Goal: Task Accomplishment & Management: Manage account settings

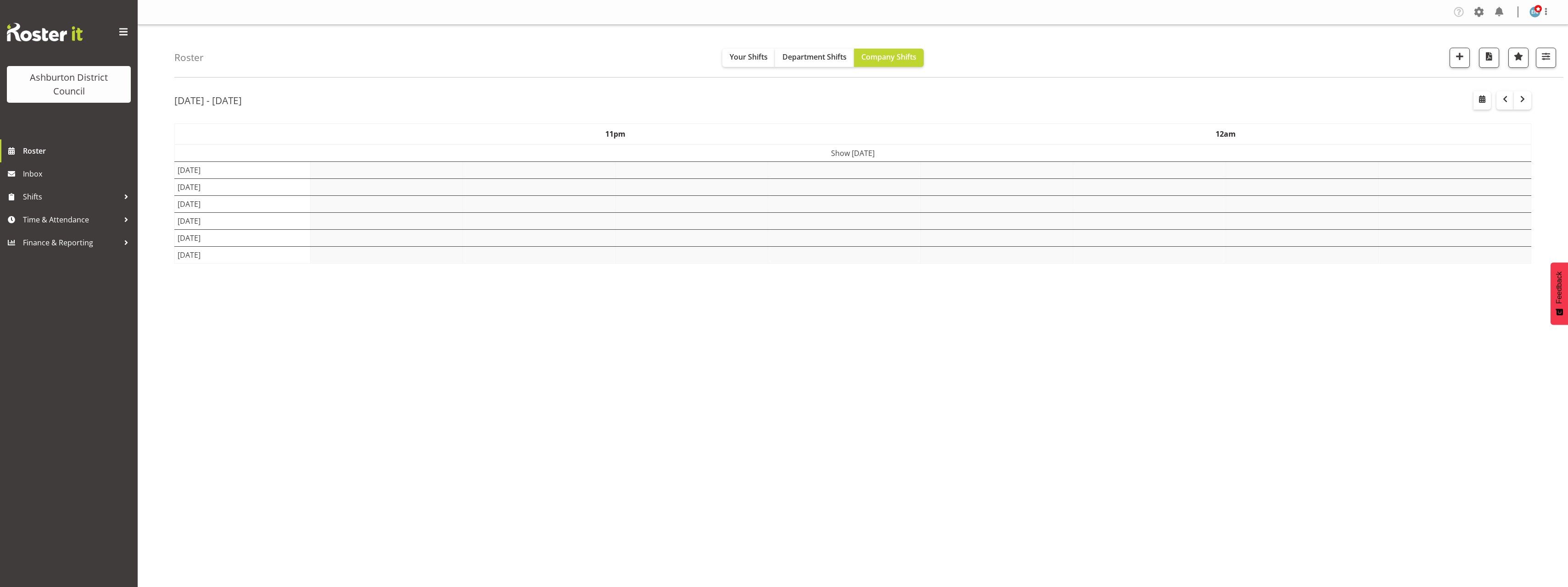
click at [166, 289] on div "Roster Your Shifts Department Shifts Company Shifts 1 Locations [GEOGRAPHIC_DAT…" at bounding box center [853, 238] width 1430 height 427
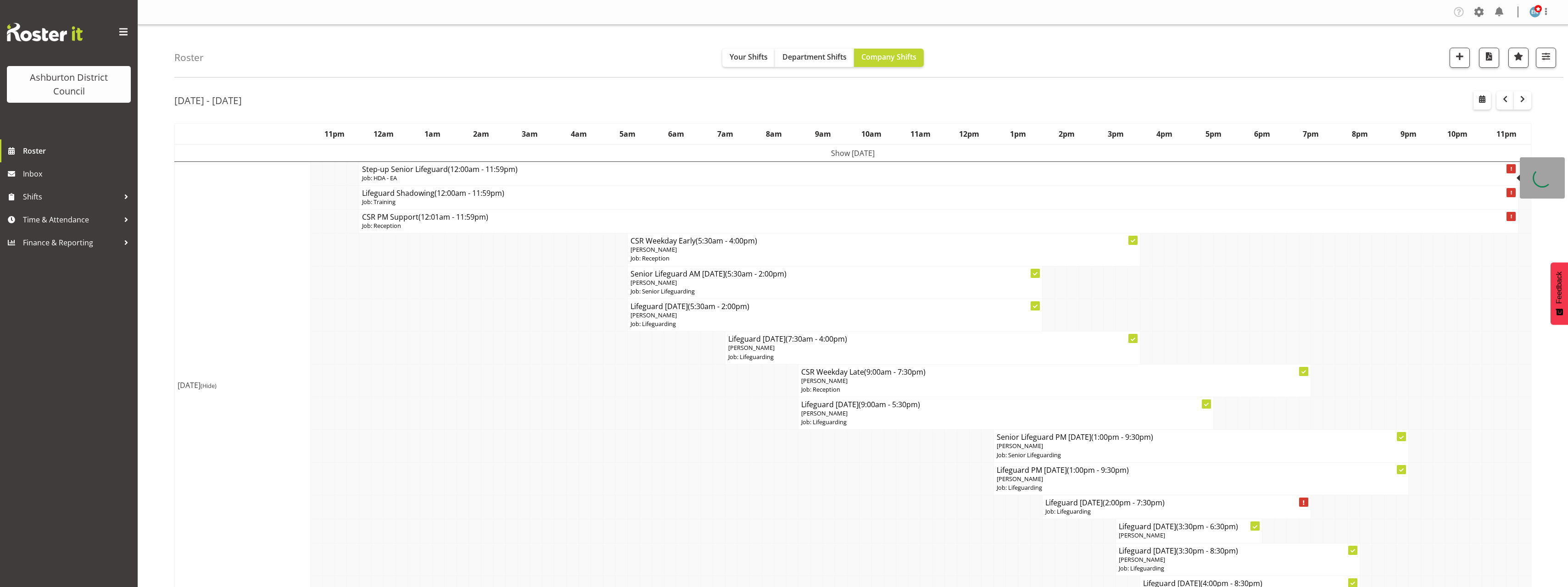
drag, startPoint x: 822, startPoint y: 153, endPoint x: 828, endPoint y: 155, distance: 6.3
click at [822, 154] on td "Show [DATE]" at bounding box center [853, 153] width 1356 height 17
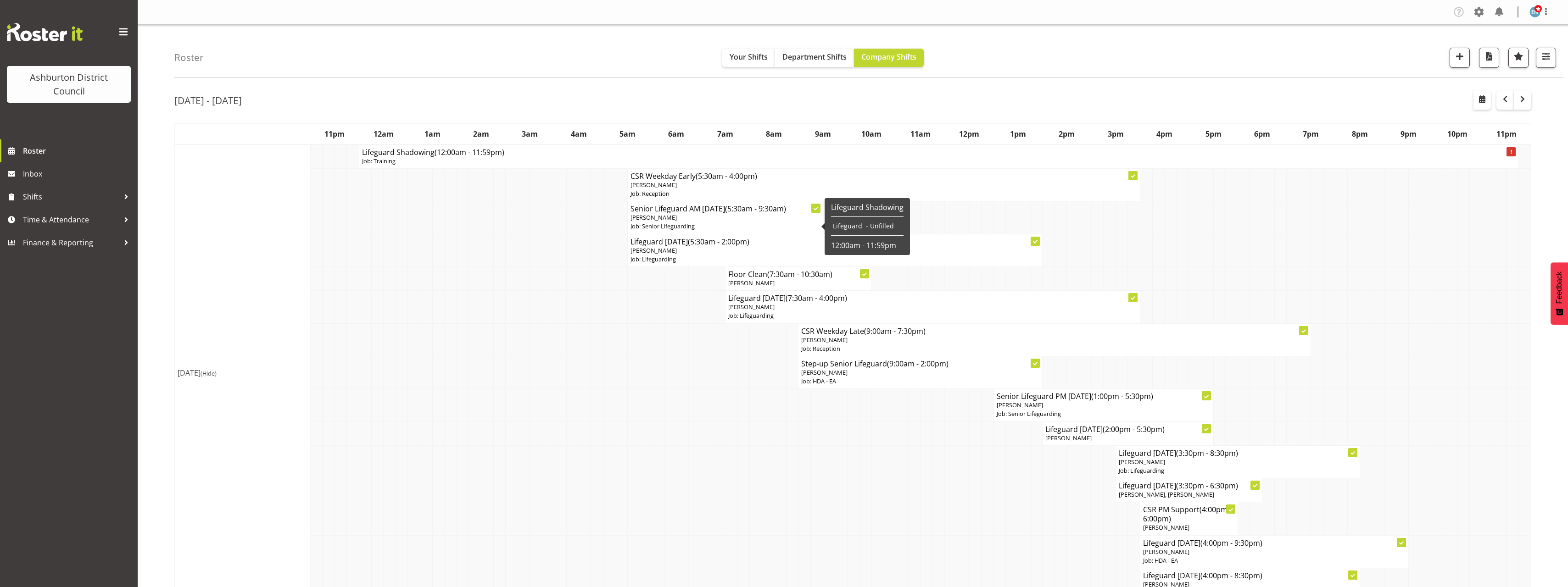
click at [190, 261] on td "[DATE] (Hide)" at bounding box center [242, 372] width 136 height 456
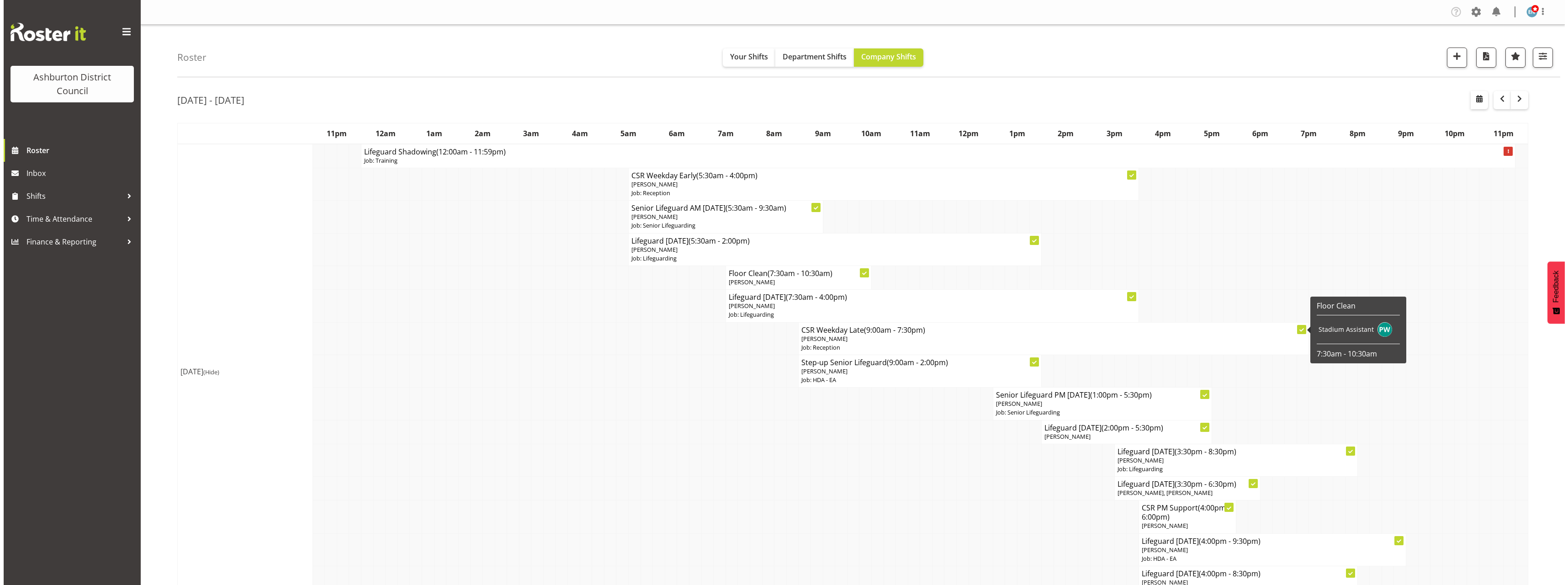
scroll to position [91, 0]
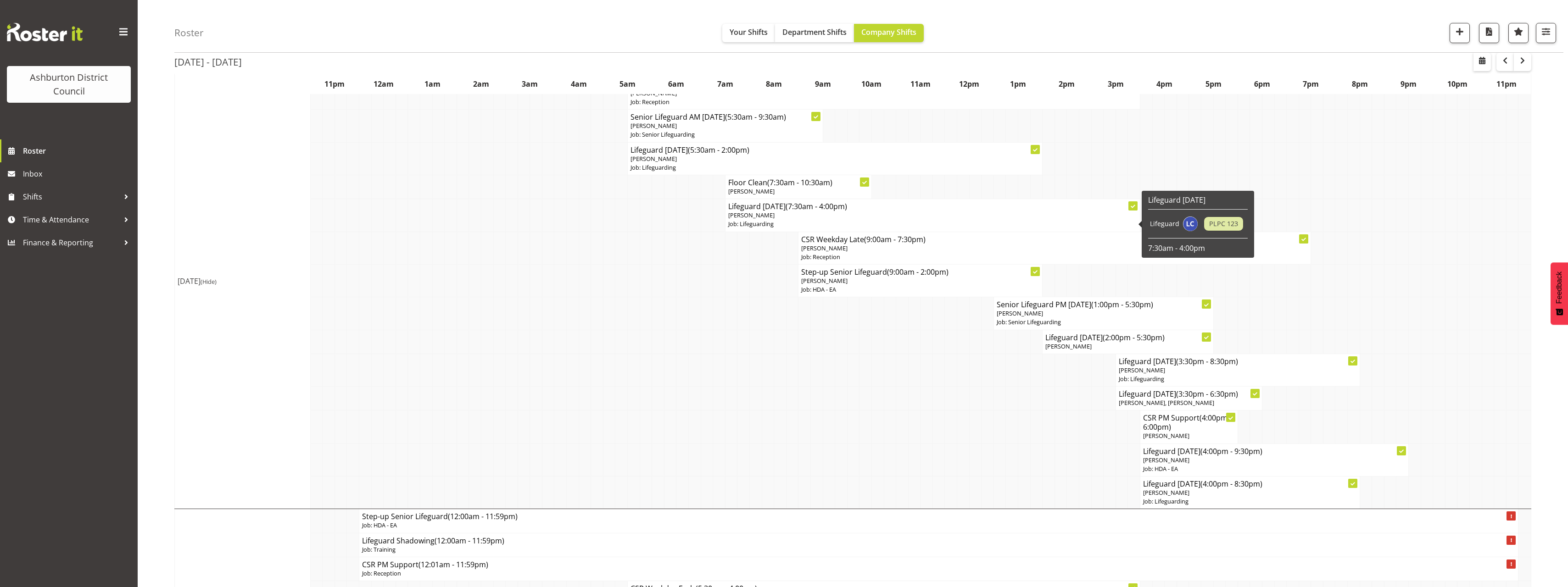
click at [811, 217] on p "[PERSON_NAME]" at bounding box center [932, 215] width 409 height 9
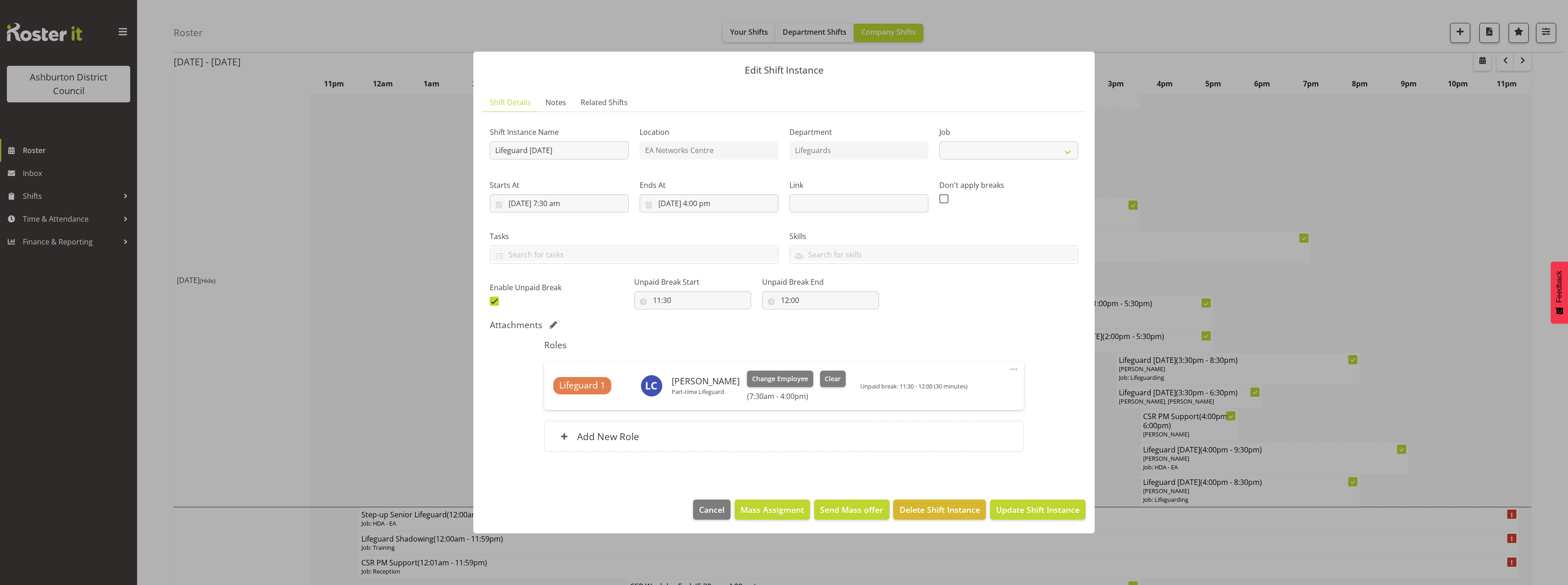
select select "38"
click at [743, 437] on div "Add New Role" at bounding box center [784, 436] width 479 height 31
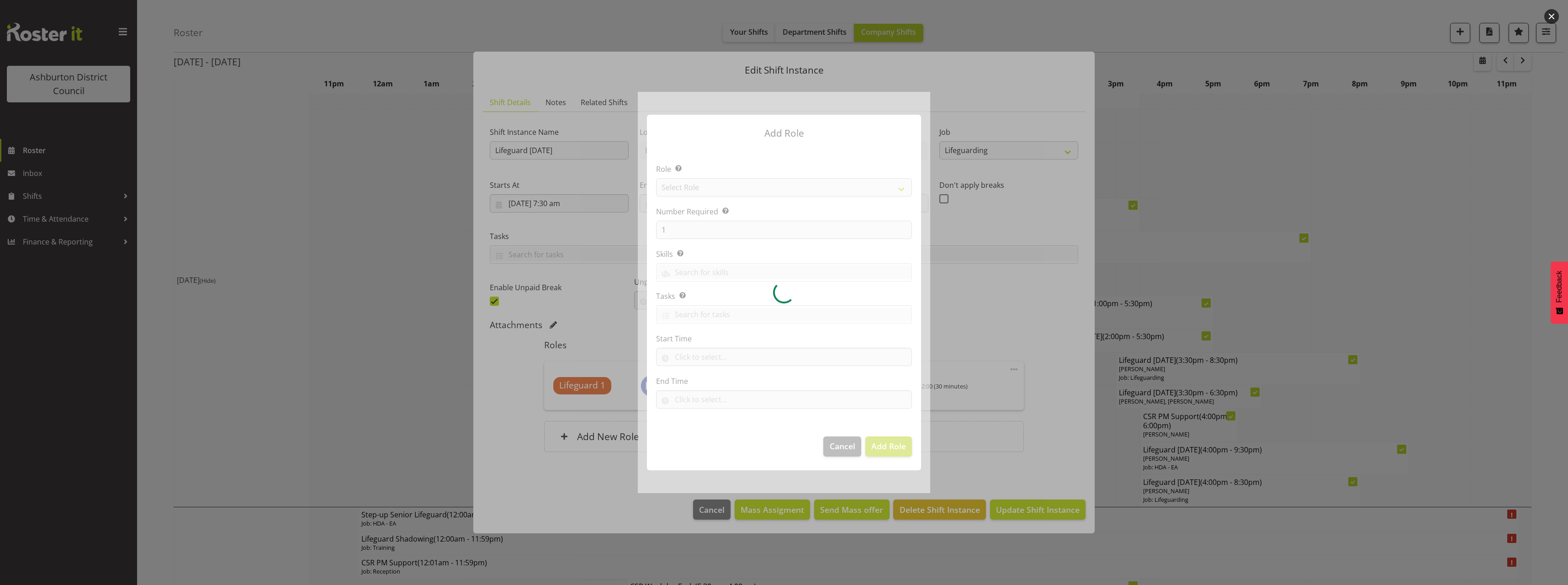
click at [737, 187] on div at bounding box center [784, 292] width 293 height 401
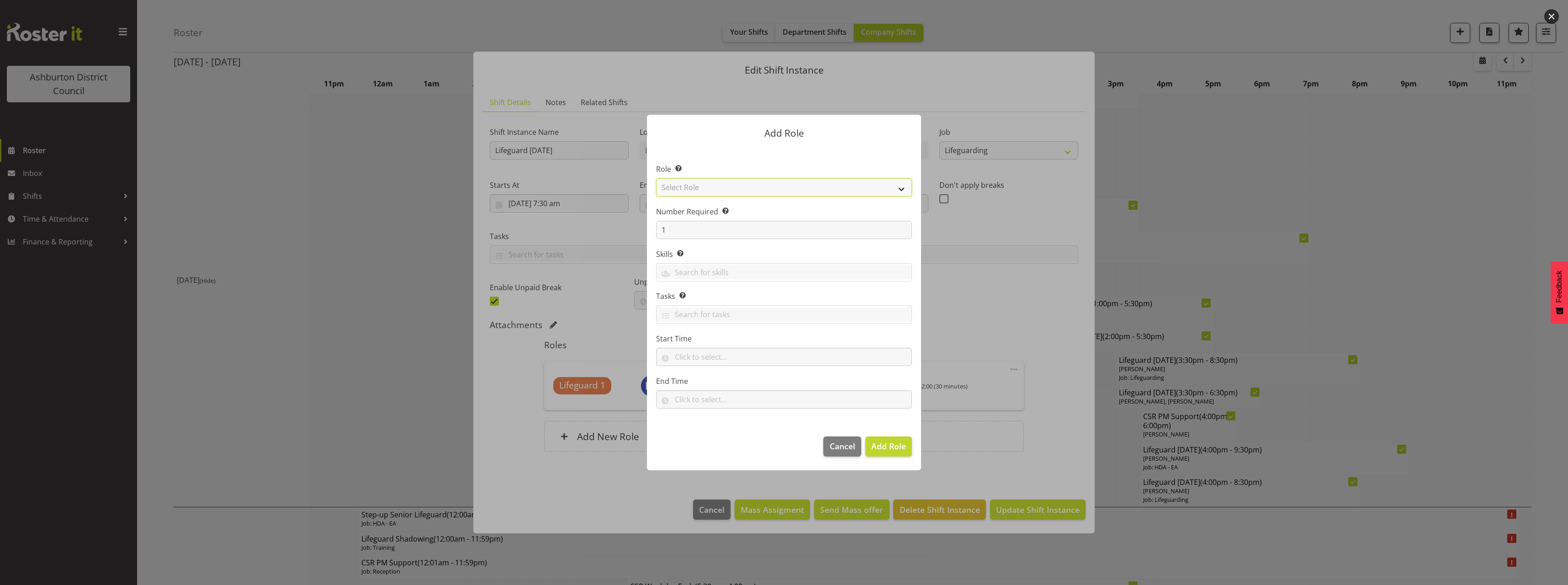
click at [737, 188] on select "Select Role AAGM Deputy Director AAGM Director Archivist Childrens Librarian Co…" at bounding box center [784, 187] width 256 height 18
select select "64"
click at [656, 179] on select "Select Role AAGM Deputy Director AAGM Director Archivist Childrens Librarian Co…" at bounding box center [784, 187] width 256 height 18
click at [707, 363] on input "text" at bounding box center [784, 356] width 256 height 18
click at [719, 381] on select "00 00 01 02 03 04 05 06 07 08 09 10 11 12 13 14 15 16 17 18 19 20 21 22 23" at bounding box center [719, 380] width 20 height 18
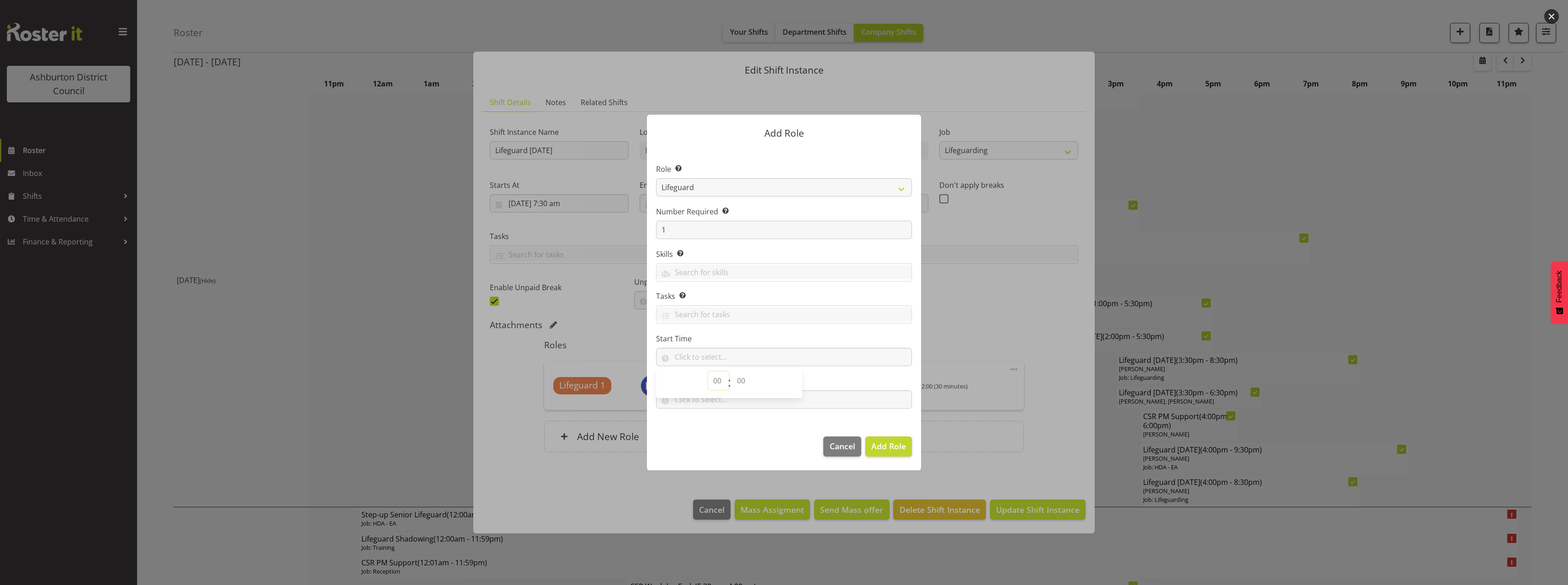
select select "12"
click at [708, 372] on select "00 00 01 02 03 04 05 06 07 08 09 10 11 12 13 14 15 16 17 18 19 20 21 22 23" at bounding box center [719, 380] width 20 height 18
drag, startPoint x: 739, startPoint y: 379, endPoint x: 763, endPoint y: 257, distance: 124.3
click at [739, 379] on select "00 00 01 02 03 04 05 06 07 08 09 10 11 12 13 14 15 16 17 18 19 20 21 22 23 24 2…" at bounding box center [742, 380] width 20 height 18
select select "0"
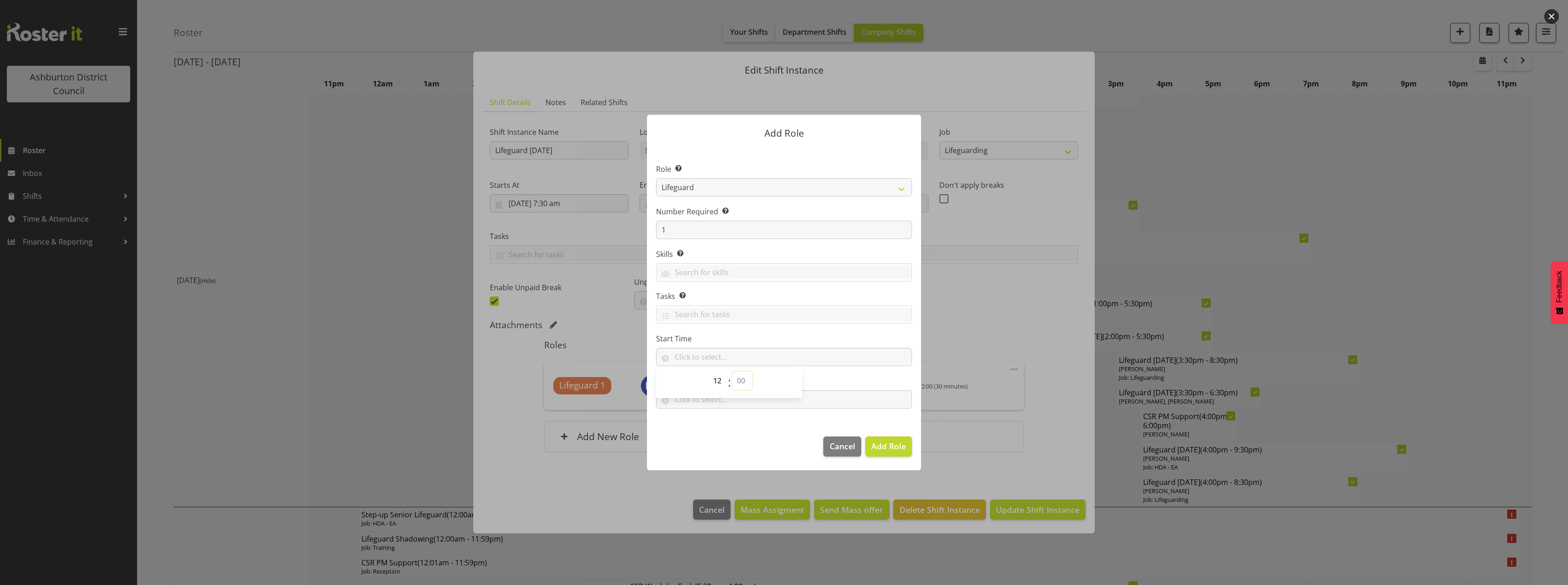
click at [732, 372] on select "00 00 01 02 03 04 05 06 07 08 09 10 11 12 13 14 15 16 17 18 19 20 21 22 23 24 2…" at bounding box center [742, 380] width 20 height 18
type input "12:00"
click at [772, 426] on section "Role Select the role you wish to add to the shift. AAGM Deputy Director AAGM Di…" at bounding box center [784, 287] width 274 height 280
click at [693, 354] on input "12:00" at bounding box center [784, 356] width 256 height 18
click at [718, 380] on select "00 01 02 03 04 05 06 07 08 09 10 11 12 13 14 15 16 17 18 19 20 21 22 23" at bounding box center [719, 380] width 20 height 18
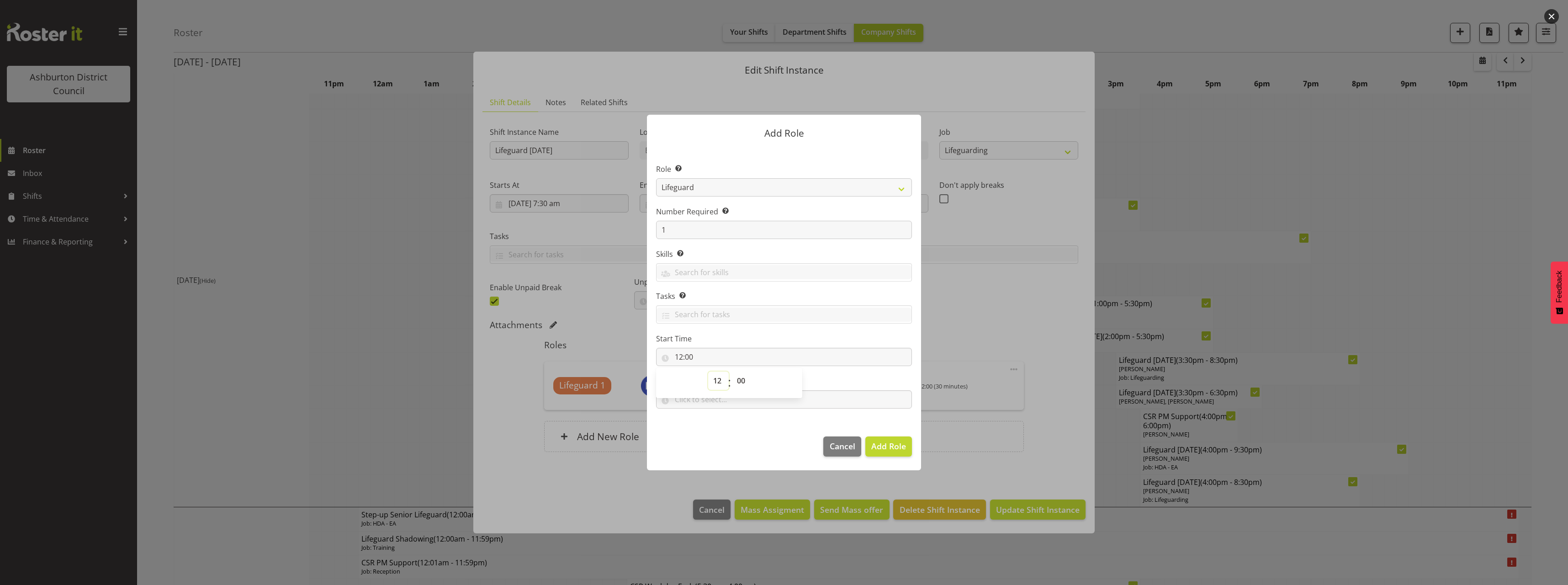
select select "11"
click at [708, 372] on select "00 01 02 03 04 05 06 07 08 09 10 11 12 13 14 15 16 17 18 19 20 21 22 23" at bounding box center [719, 380] width 20 height 18
type input "11:00"
click at [738, 377] on select "00 01 02 03 04 05 06 07 08 09 10 11 12 13 14 15 16 17 18 19 20 21 22 23 24 25 2…" at bounding box center [742, 380] width 20 height 18
select select "45"
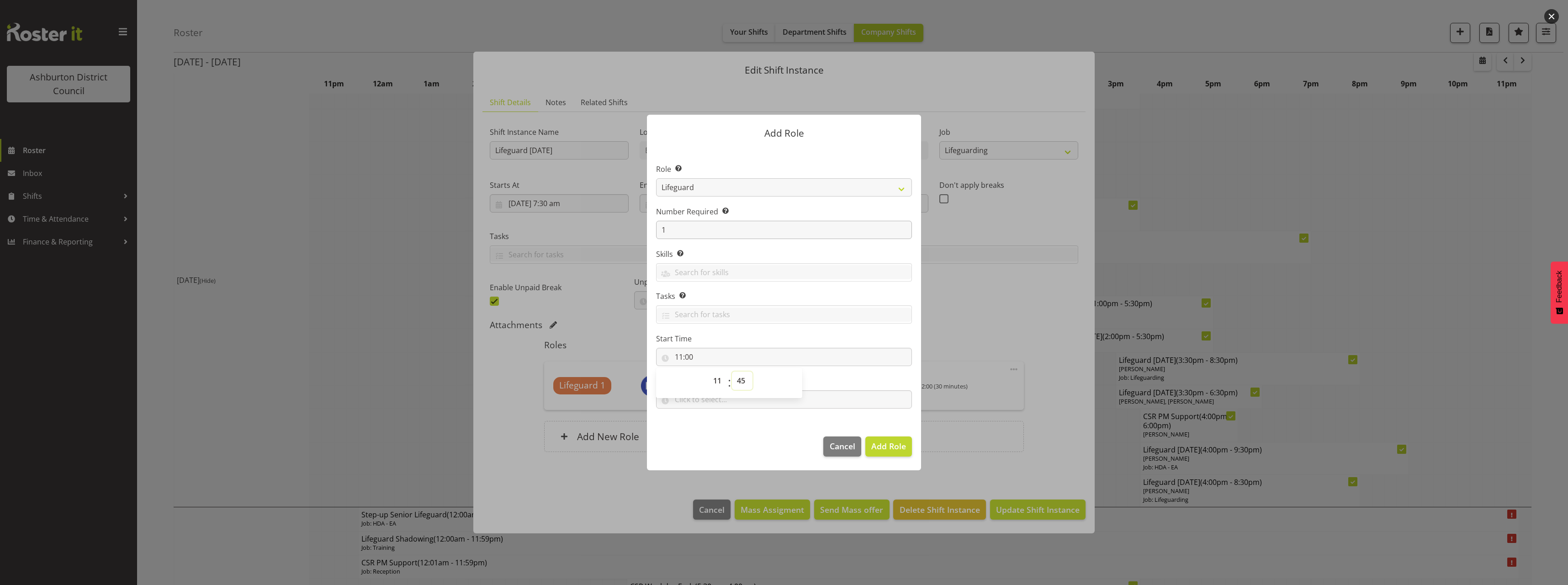
click at [732, 372] on select "00 01 02 03 04 05 06 07 08 09 10 11 12 13 14 15 16 17 18 19 20 21 22 23 24 25 2…" at bounding box center [742, 380] width 20 height 18
type input "11:45"
click at [860, 257] on label "Skills Selecting skills here means they are specific to this position. When sel…" at bounding box center [784, 254] width 256 height 11
click at [723, 401] on input "text" at bounding box center [784, 399] width 256 height 18
click at [718, 424] on select "00 00 01 02 03 04 05 06 07 08 09 10 11 12 13 14 15 16 17 18 19 20 21 22 23" at bounding box center [719, 423] width 20 height 18
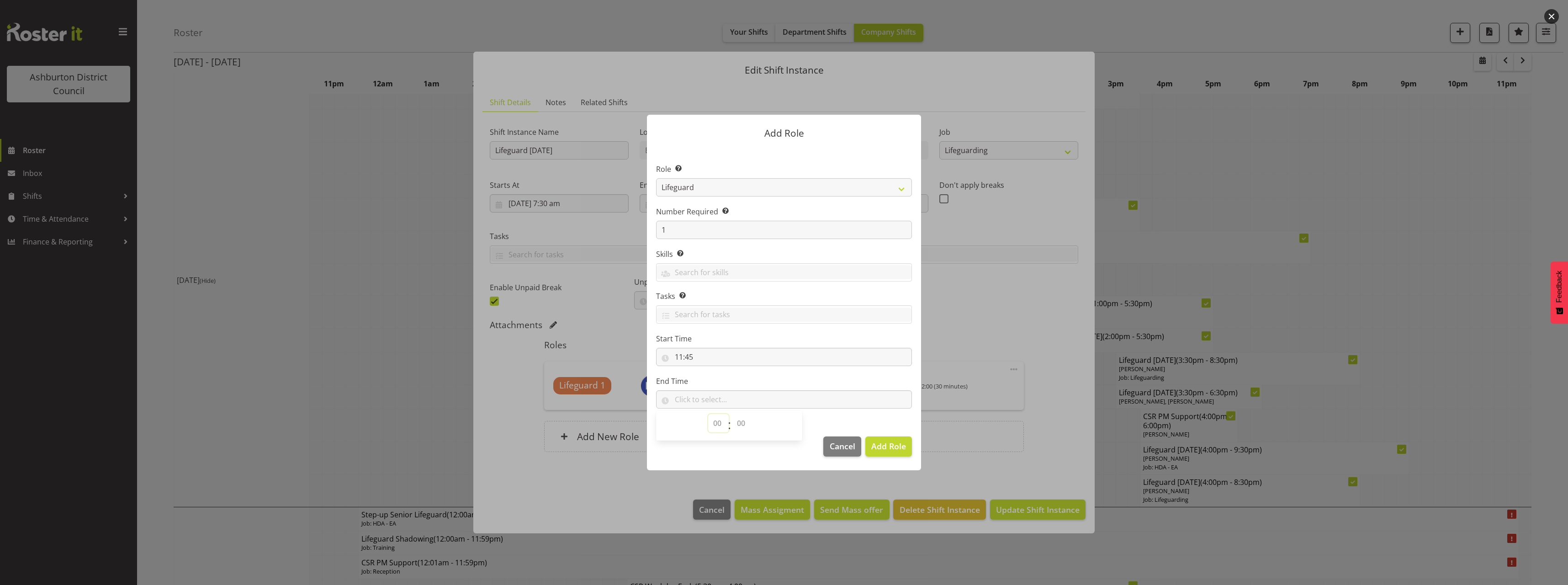
select select "12"
click at [708, 414] on select "00 00 01 02 03 04 05 06 07 08 09 10 11 12 13 14 15 16 17 18 19 20 21 22 23" at bounding box center [719, 423] width 20 height 18
drag, startPoint x: 744, startPoint y: 427, endPoint x: 745, endPoint y: 419, distance: 8.1
click at [744, 427] on select "00 00 01 02 03 04 05 06 07 08 09 10 11 12 13 14 15 16 17 18 19 20 21 22 23 24 2…" at bounding box center [742, 423] width 20 height 18
select select "15"
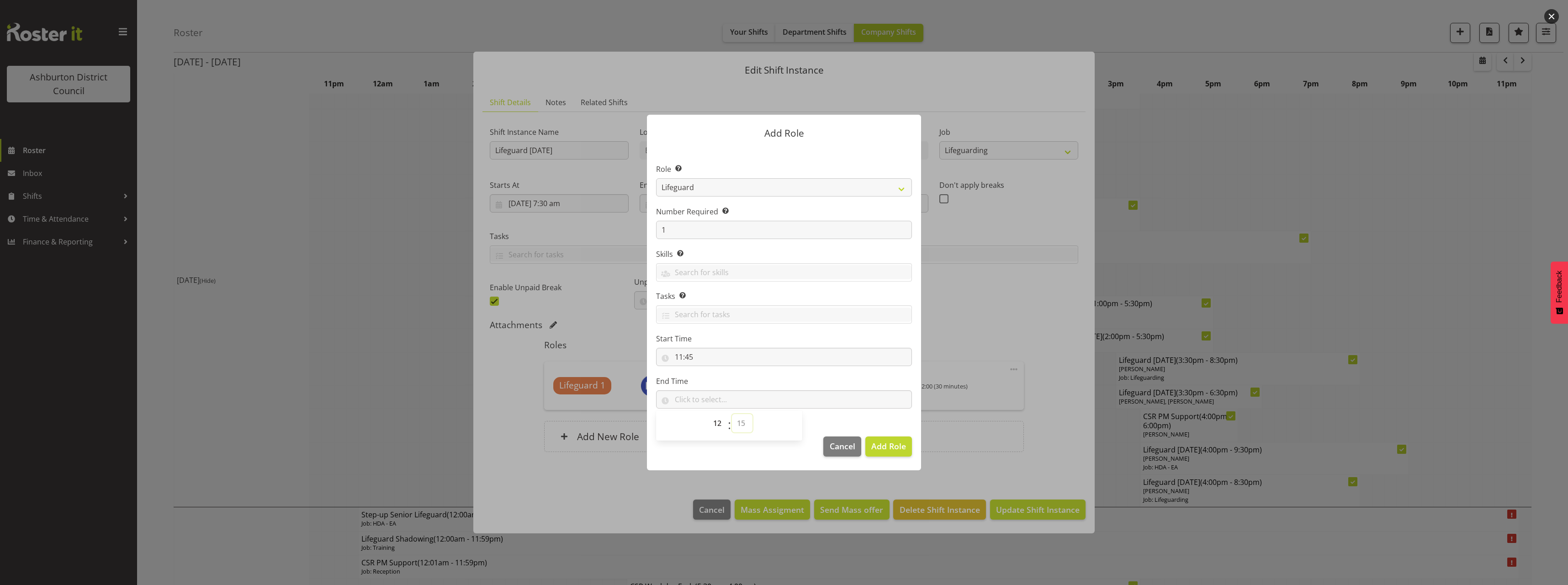
click at [732, 414] on select "00 00 01 02 03 04 05 06 07 08 09 10 11 12 13 14 15 16 17 18 19 20 21 22 23 24 2…" at bounding box center [742, 423] width 20 height 18
type input "12:15"
click at [849, 420] on section "Role Select the role you wish to add to the shift. AAGM Deputy Director AAGM Di…" at bounding box center [784, 287] width 274 height 280
click at [906, 446] on span "Add Role" at bounding box center [888, 445] width 35 height 11
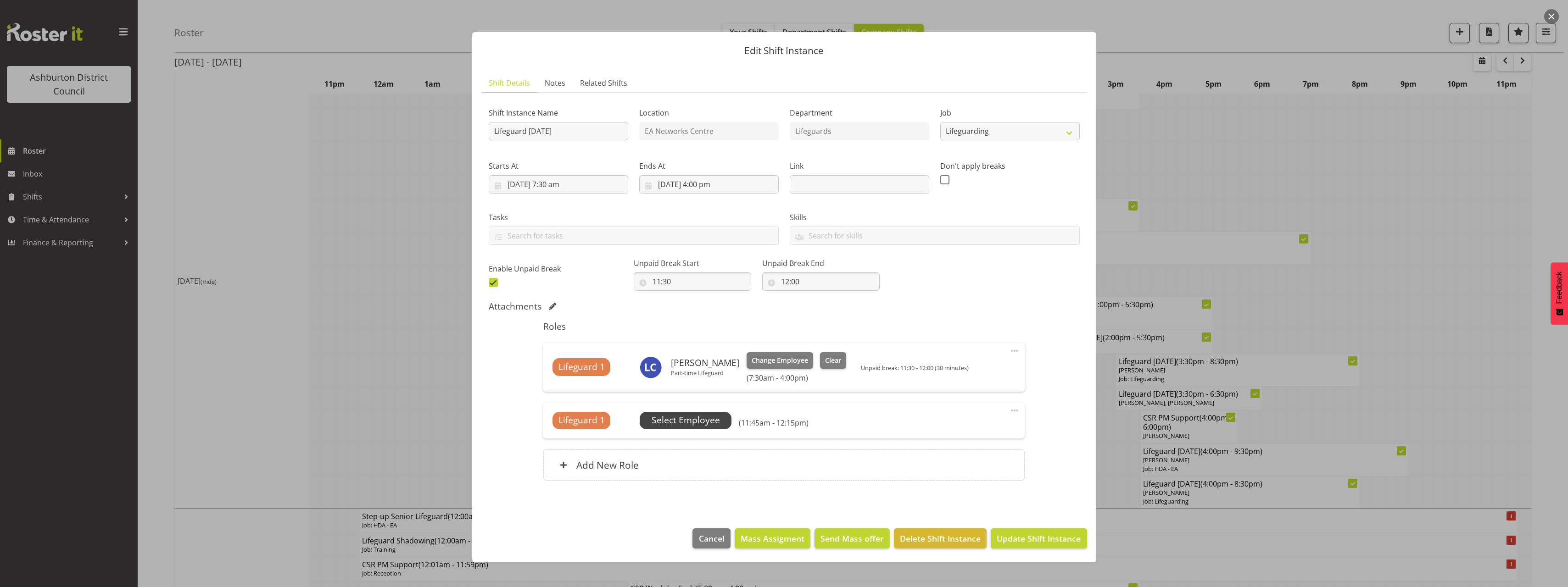
click at [701, 419] on span "Select Employee" at bounding box center [686, 420] width 68 height 13
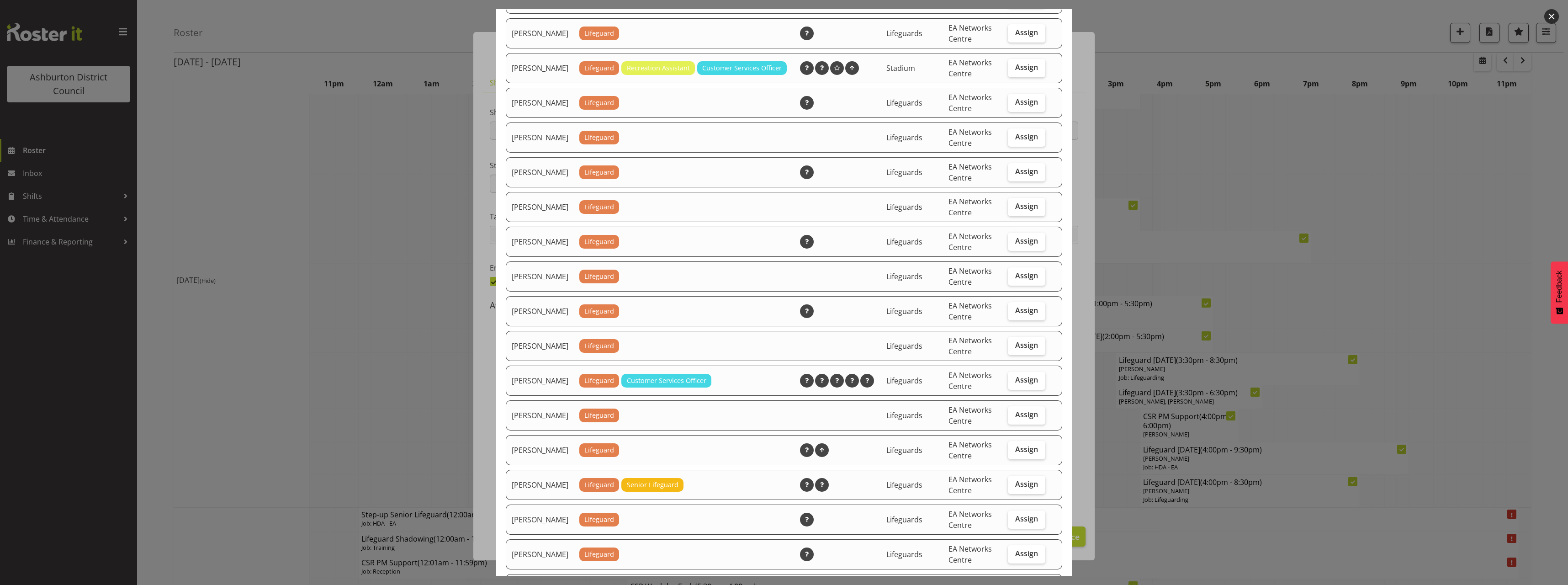
scroll to position [777, 0]
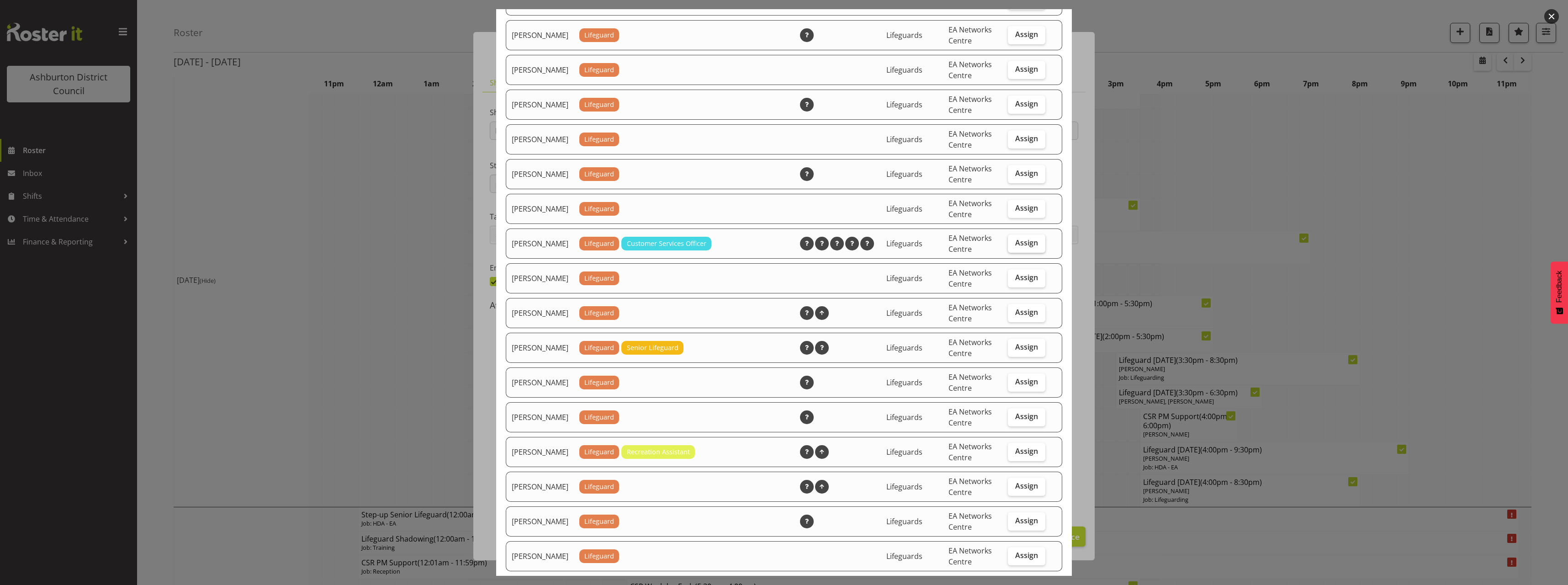
click at [1015, 247] on span "Assign" at bounding box center [1027, 242] width 23 height 9
click at [1010, 246] on input "Assign" at bounding box center [1011, 243] width 6 height 6
checkbox input "true"
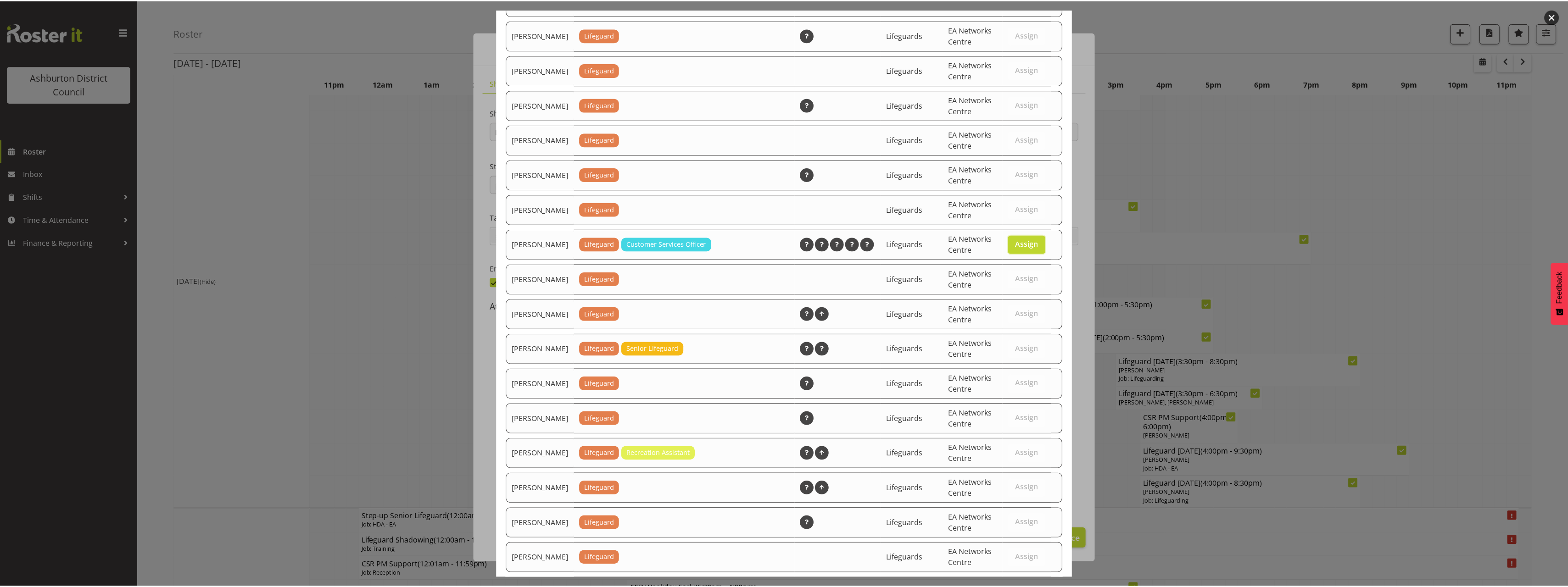
scroll to position [948, 0]
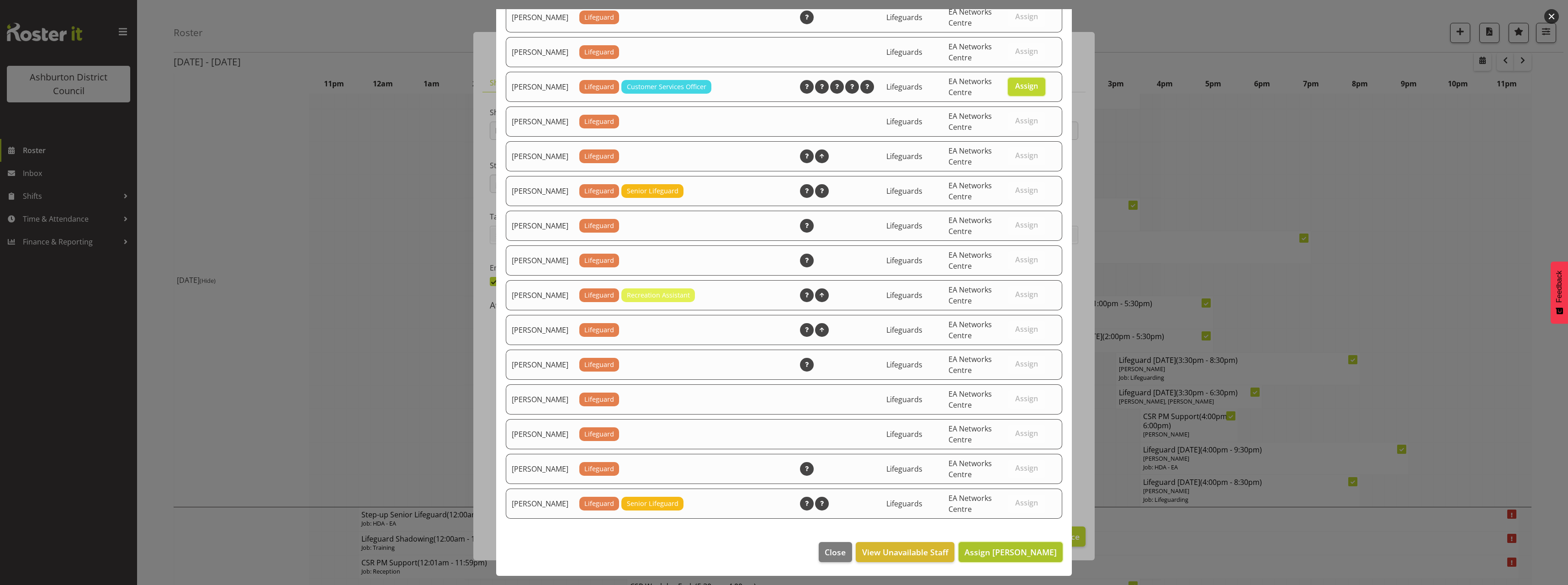
click at [987, 555] on span "Assign [PERSON_NAME]" at bounding box center [1011, 552] width 93 height 11
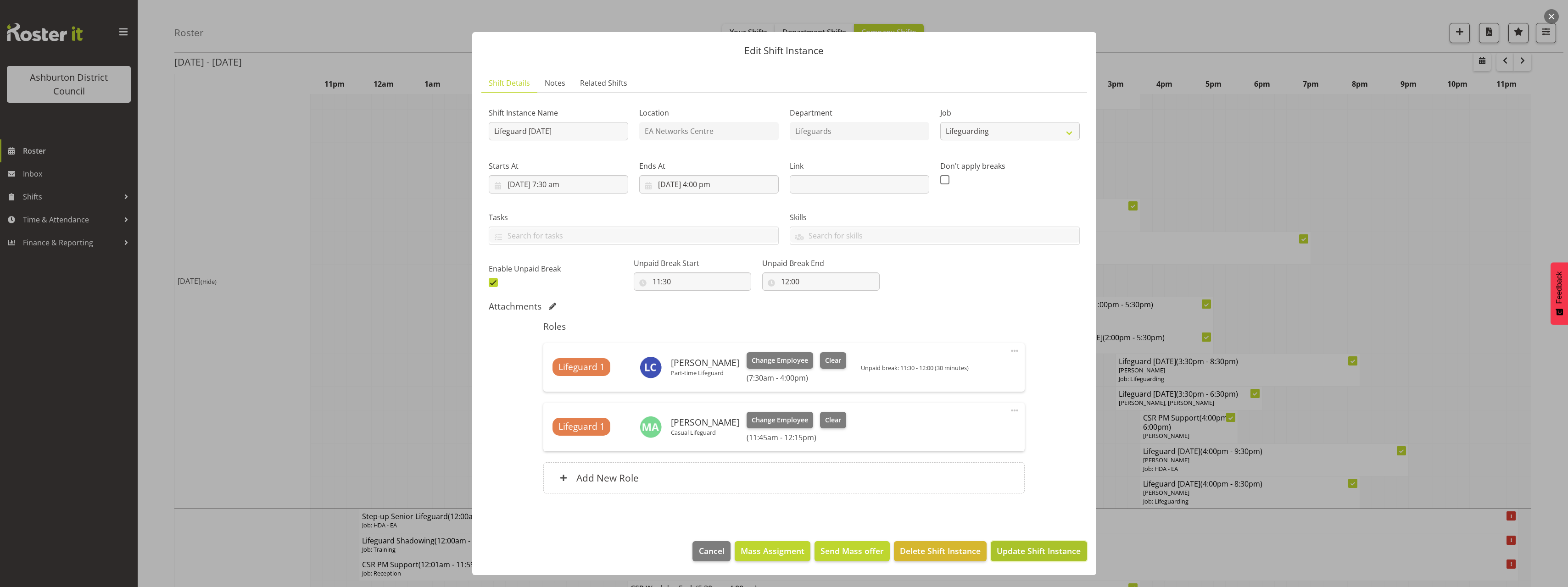
click at [1033, 549] on span "Update Shift Instance" at bounding box center [1039, 551] width 84 height 12
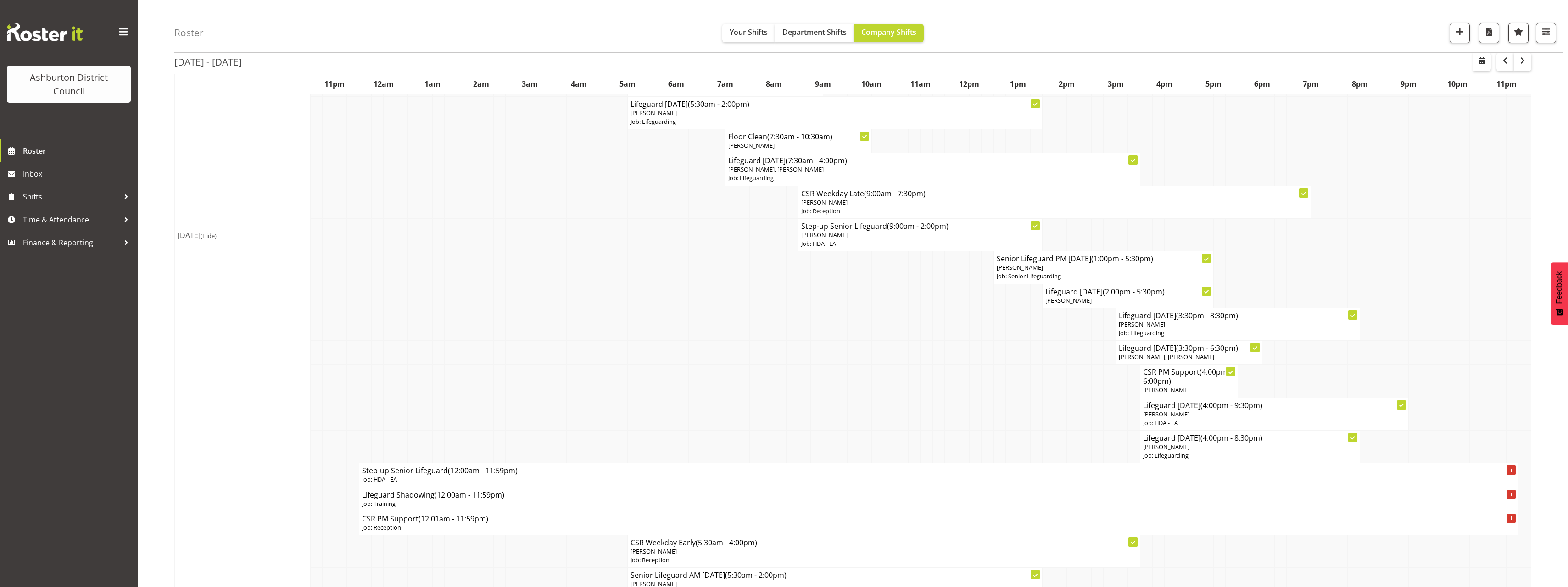
scroll to position [91, 0]
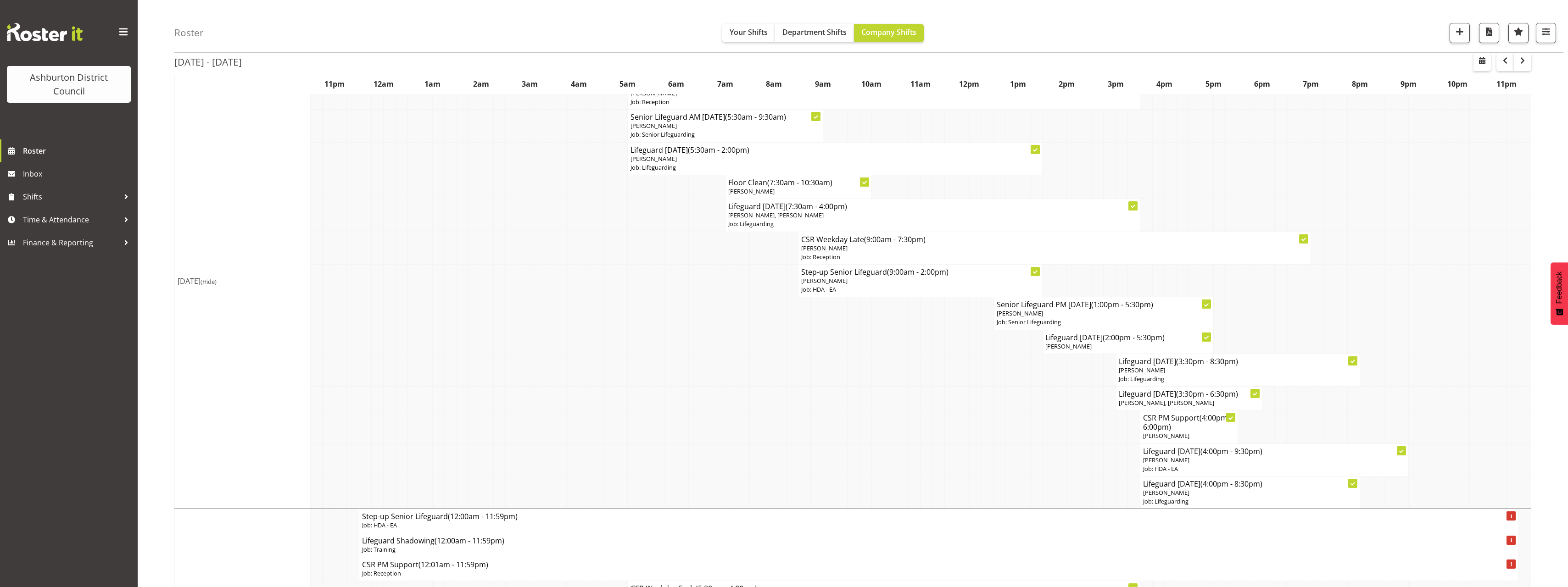
click at [216, 282] on span "(Hide)" at bounding box center [208, 281] width 16 height 8
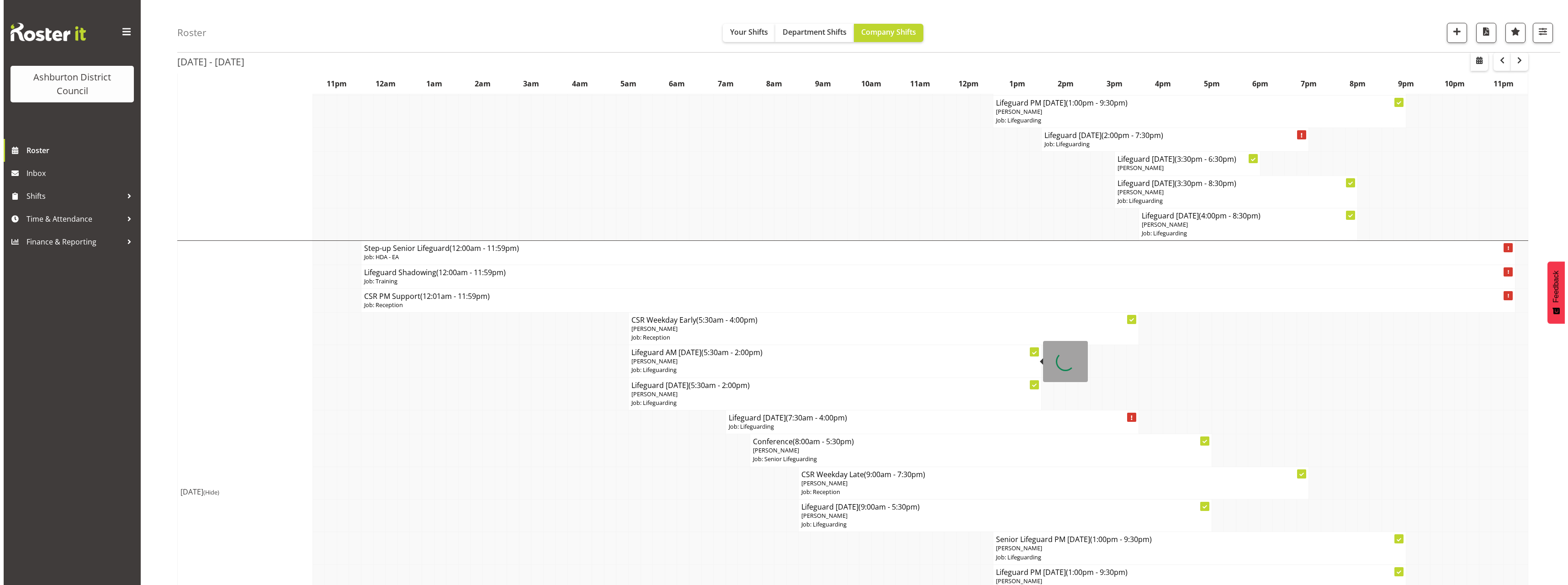
scroll to position [594, 0]
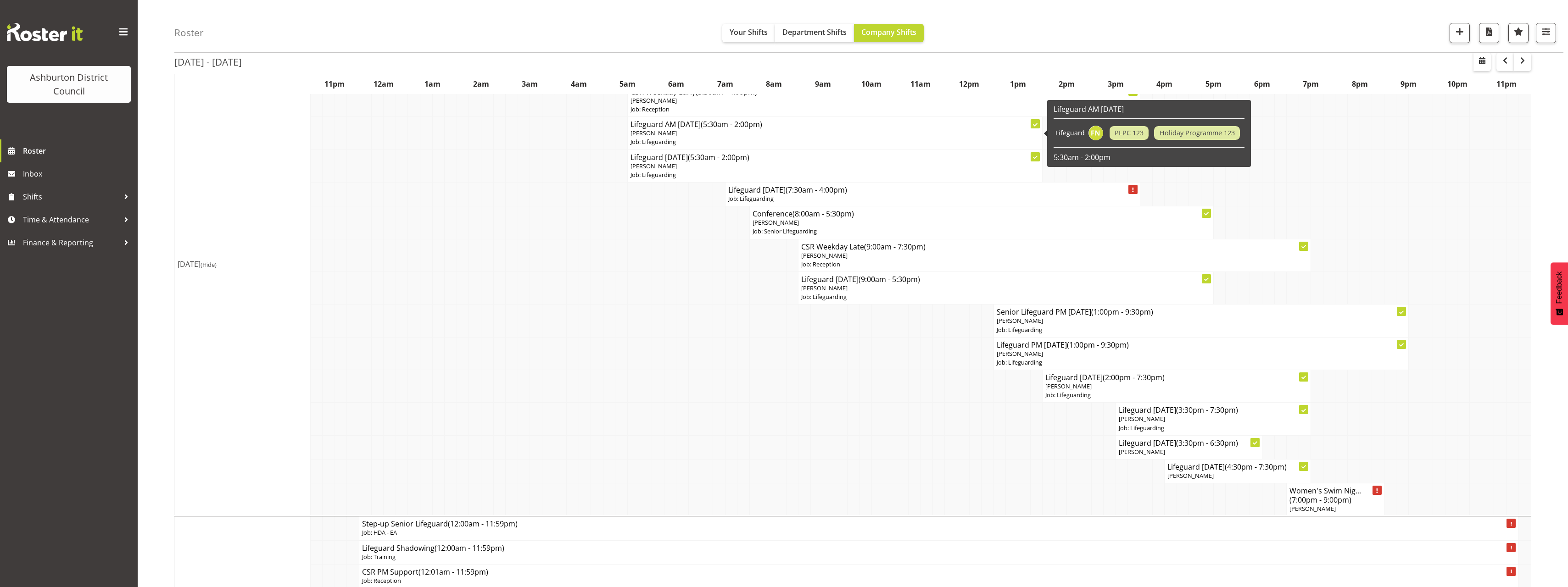
click at [737, 137] on p "[PERSON_NAME]" at bounding box center [834, 134] width 409 height 9
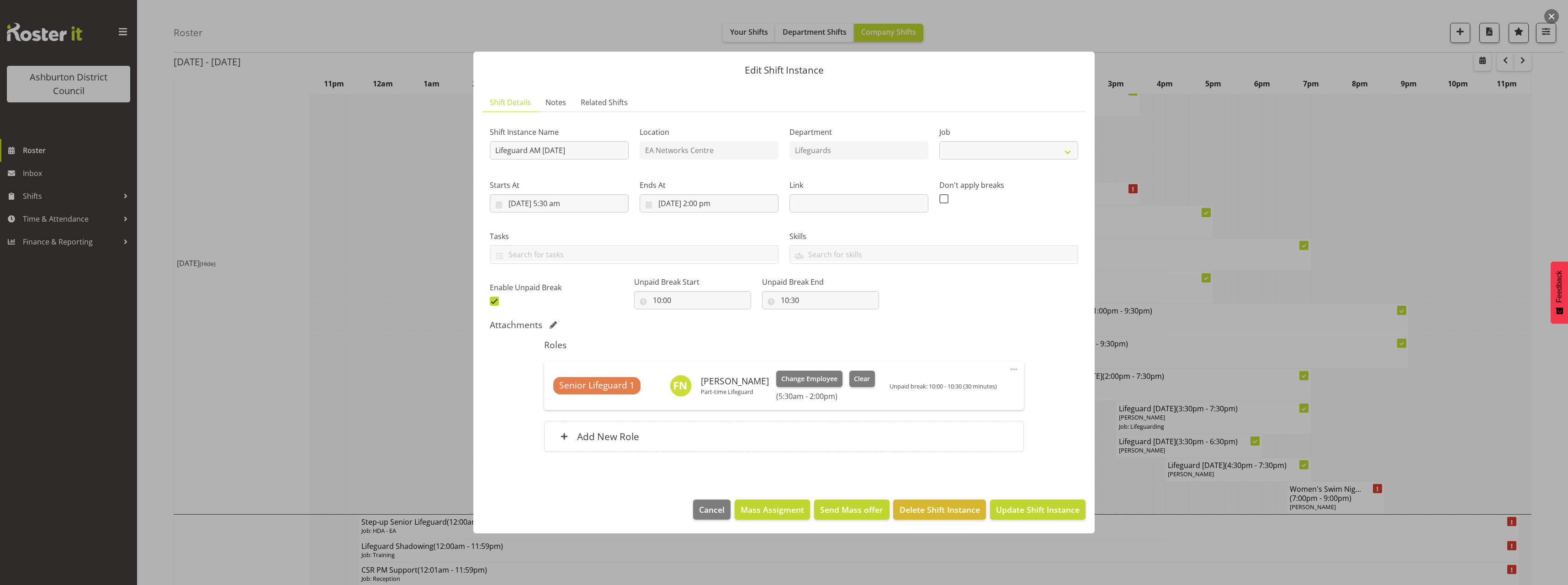
select select "38"
click at [707, 207] on input "[DATE] 2:00 pm" at bounding box center [709, 203] width 139 height 18
drag, startPoint x: 706, startPoint y: 399, endPoint x: 706, endPoint y: 390, distance: 9.0
click at [706, 399] on select "00 01 02 03 04 05 06 07 08 09 10 11 12 13 14 15 16 17 18 19 20 21 22 23" at bounding box center [709, 397] width 20 height 18
select select "13"
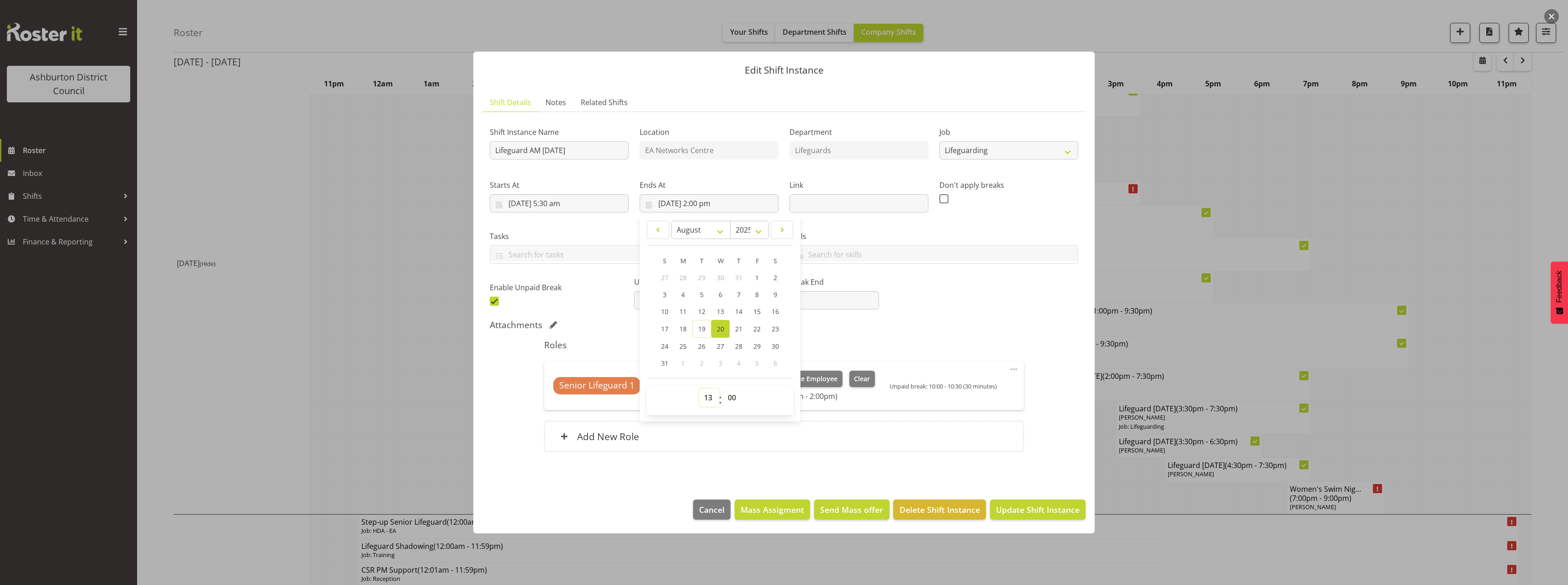
click at [699, 388] on select "00 01 02 03 04 05 06 07 08 09 10 11 12 13 14 15 16 17 18 19 20 21 22 23" at bounding box center [709, 397] width 20 height 18
type input "[DATE] 1:00 pm"
click at [944, 317] on div "Shift Instance Name Lifeguard AM [DATE] Location EA Networks Centre Department …" at bounding box center [784, 291] width 588 height 343
click at [1024, 505] on span "Update Shift Instance" at bounding box center [1038, 510] width 84 height 12
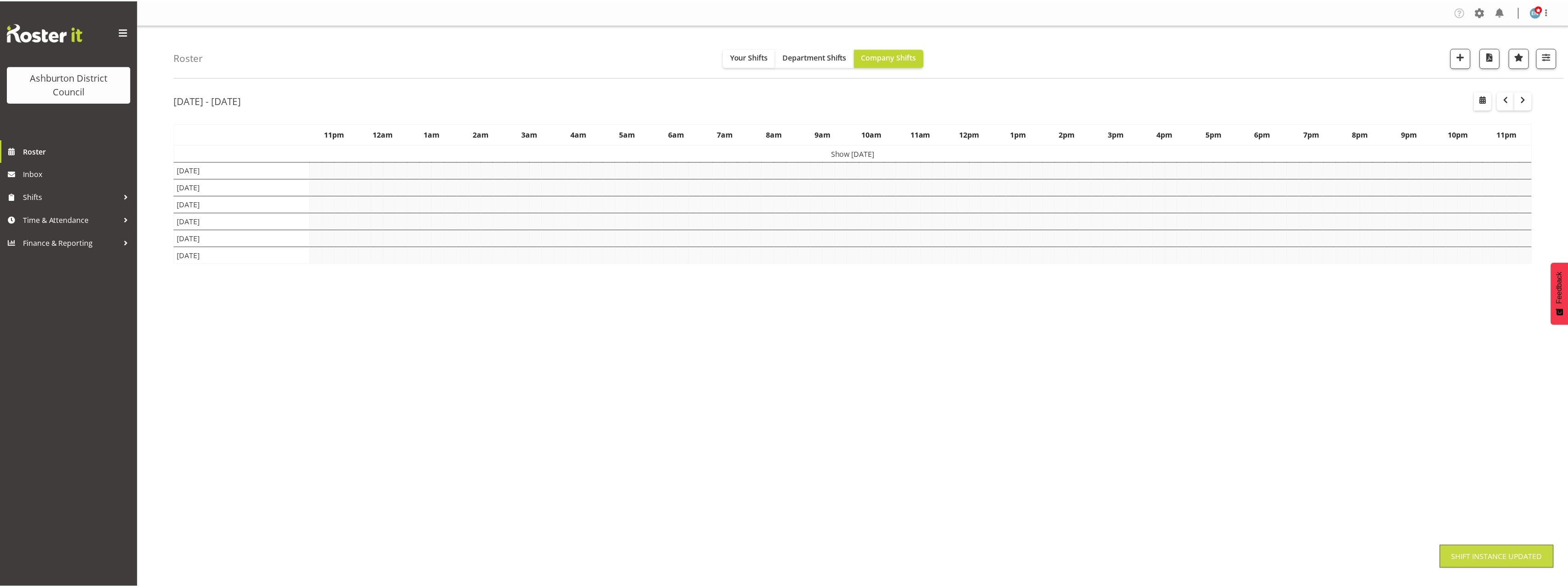
scroll to position [0, 0]
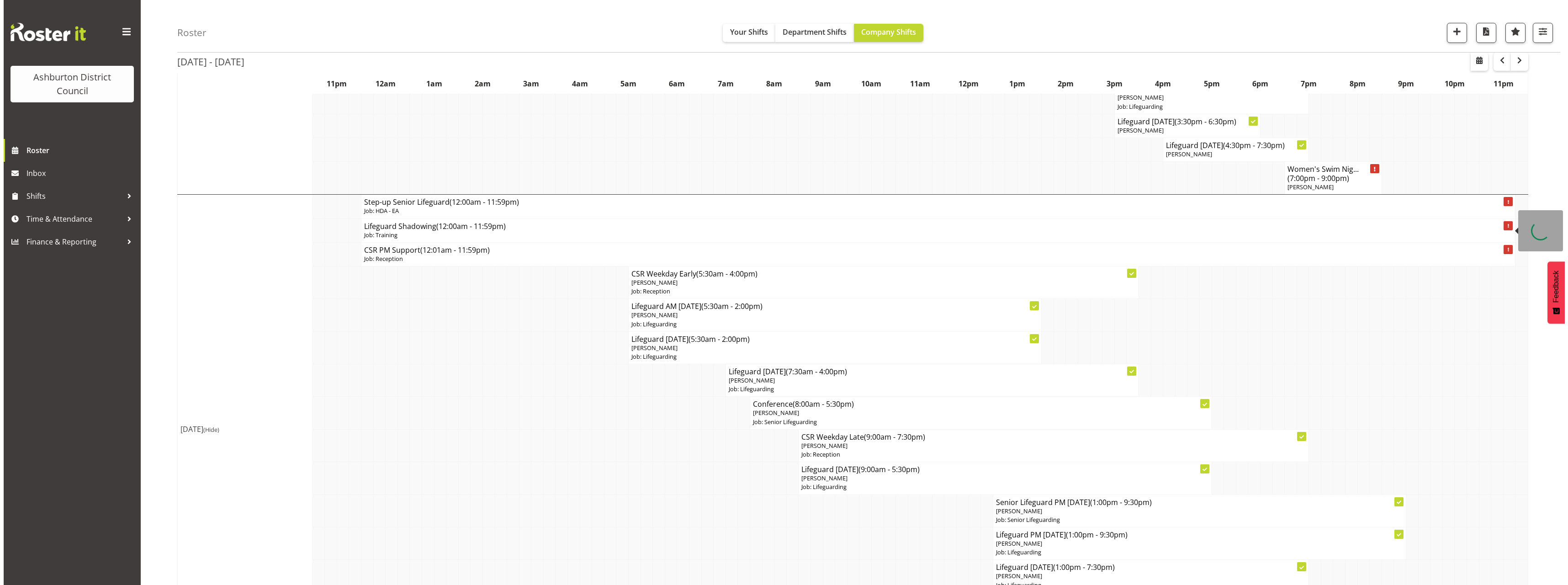
scroll to position [960, 0]
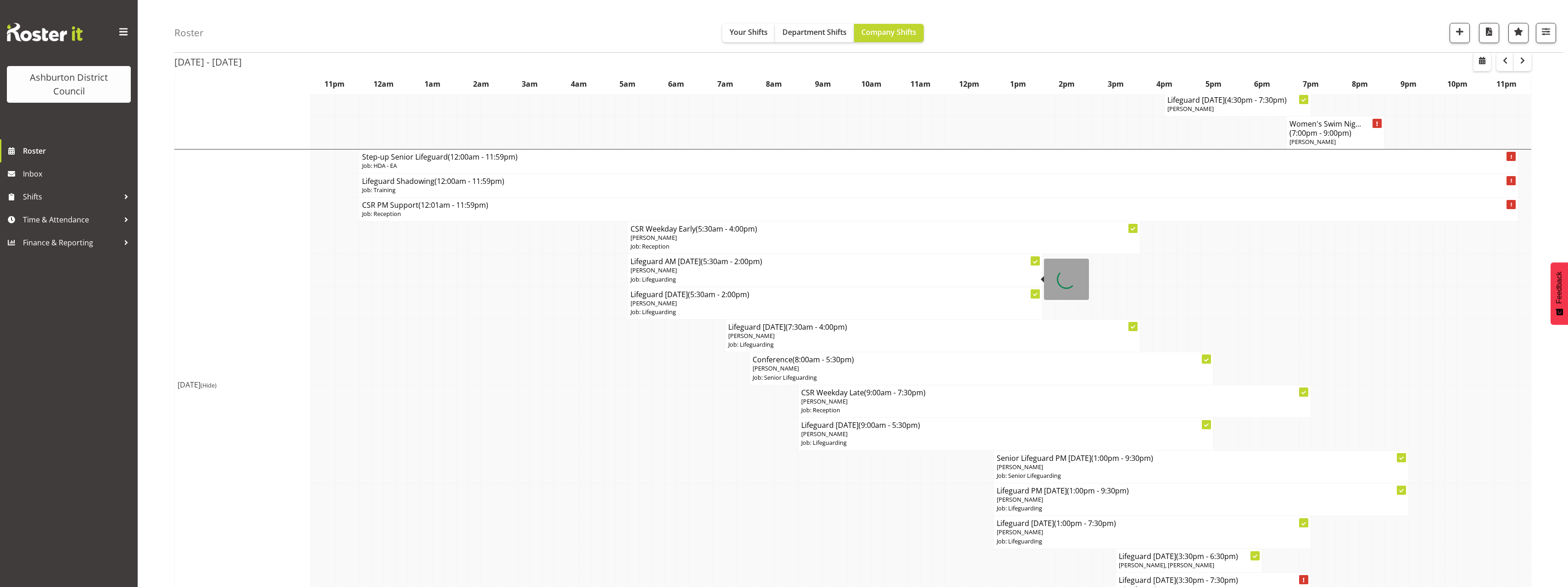
click at [669, 263] on h4 "Lifeguard AM [DATE] (5:30am - 2:00pm)" at bounding box center [834, 261] width 409 height 9
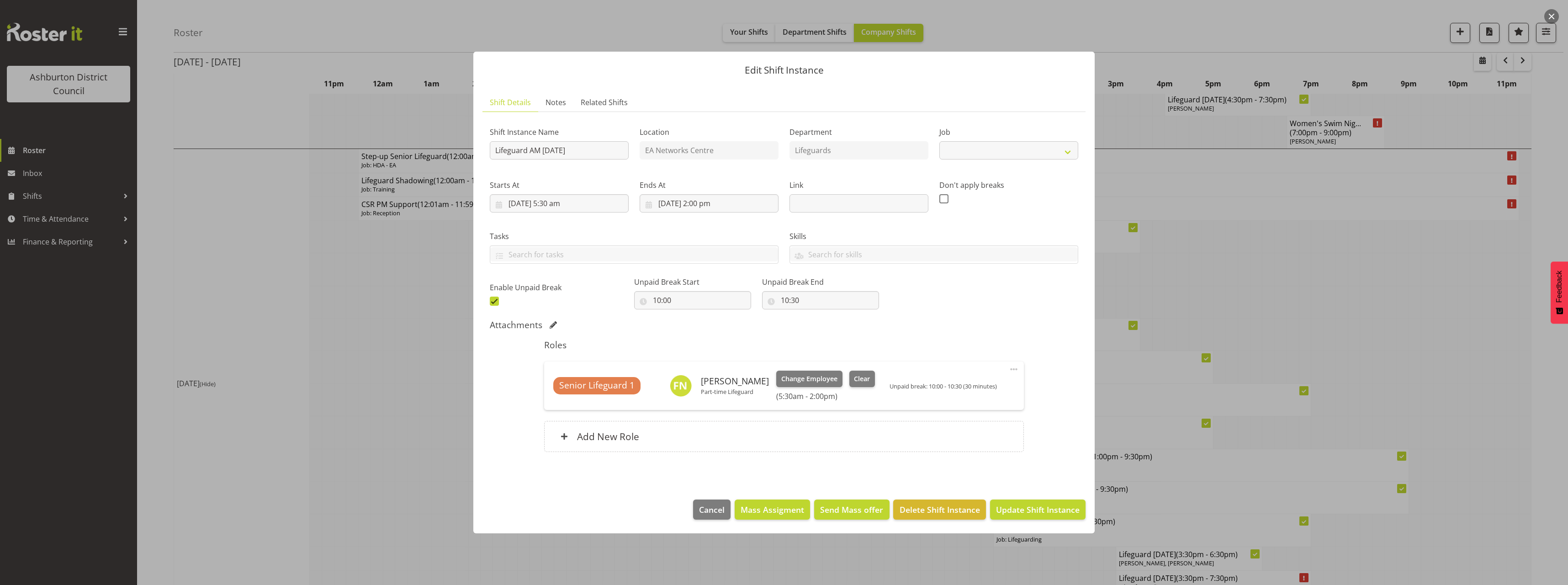
select select "38"
click at [696, 203] on input "[DATE] 2:00 pm" at bounding box center [709, 203] width 139 height 18
click at [700, 402] on select "00 01 02 03 04 05 06 07 08 09 10 11 12 13 14 15 16 17 18 19 20 21 22 23" at bounding box center [709, 397] width 20 height 18
select select "13"
click at [699, 388] on select "00 01 02 03 04 05 06 07 08 09 10 11 12 13 14 15 16 17 18 19 20 21 22 23" at bounding box center [709, 397] width 20 height 18
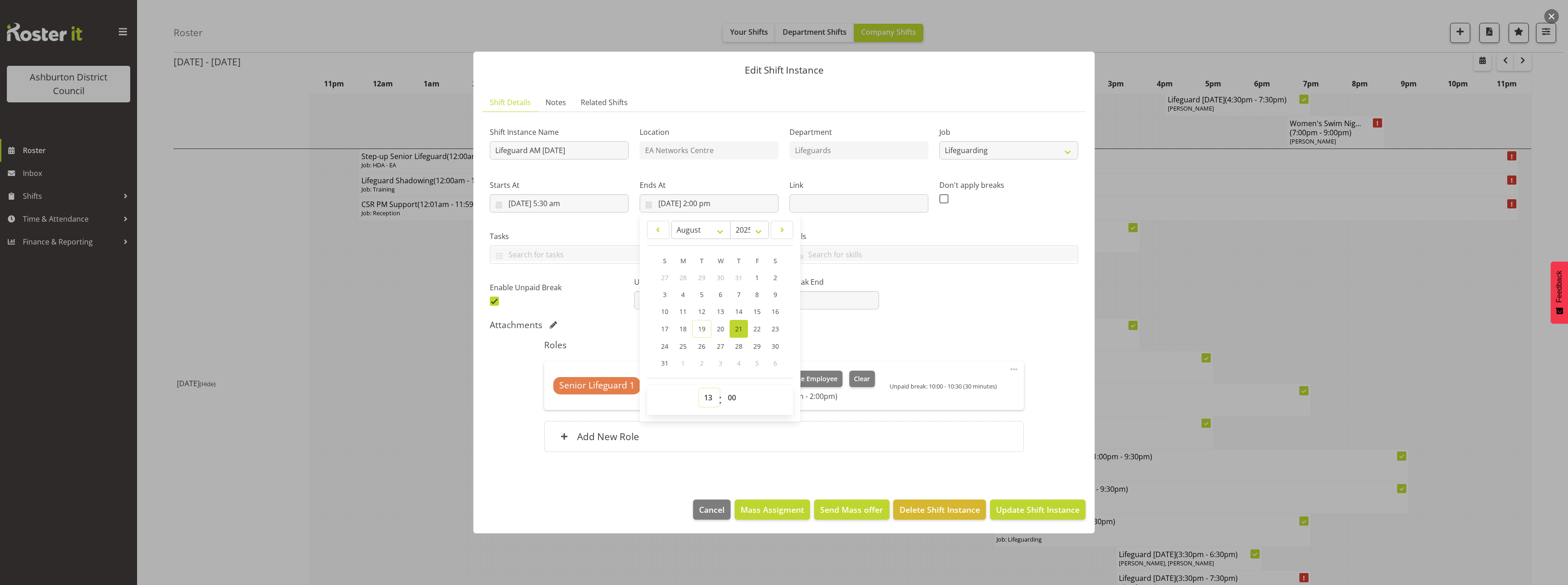
type input "[DATE] 1:00 pm"
click at [948, 473] on section "Shift Details Notes Related Shifts Shift Instance Name Lifeguard AM [DATE] Loca…" at bounding box center [784, 287] width 622 height 406
click at [1063, 513] on span "Update Shift Instance" at bounding box center [1038, 510] width 84 height 12
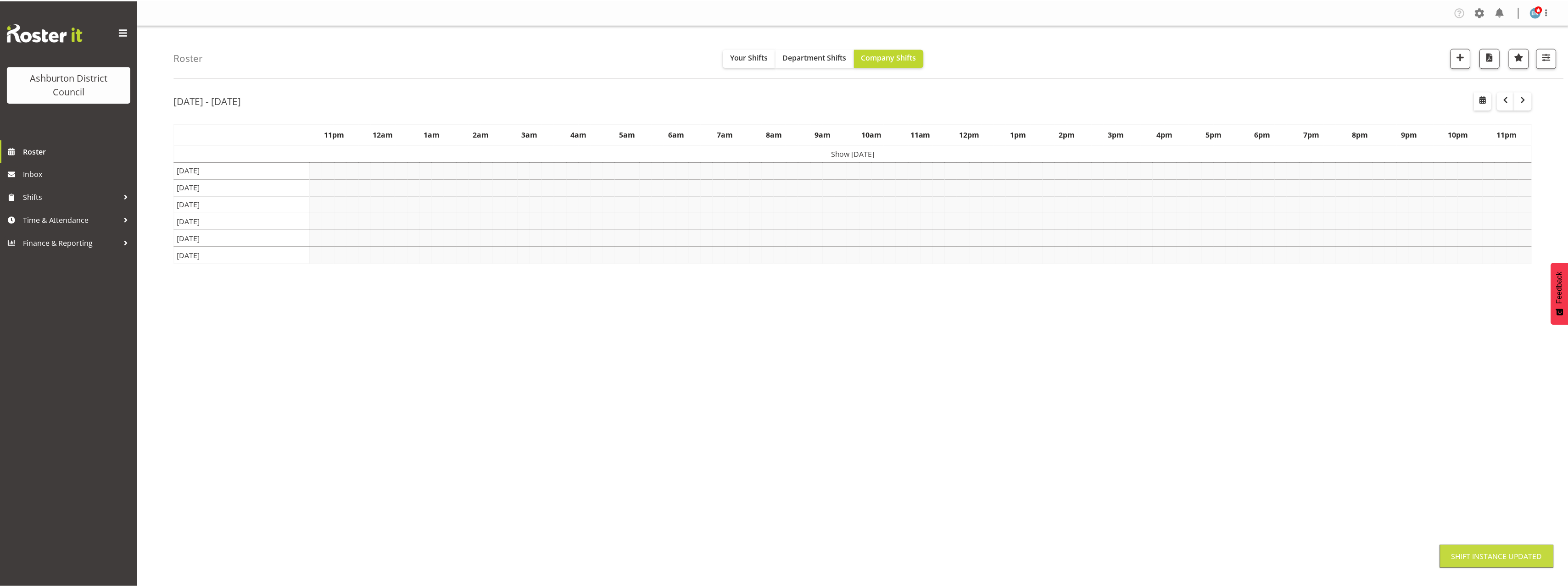
scroll to position [0, 0]
